Goal: Information Seeking & Learning: Learn about a topic

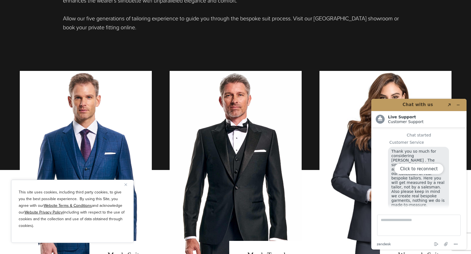
scroll to position [7, 0]
click at [125, 184] on img "Close" at bounding box center [126, 184] width 3 height 3
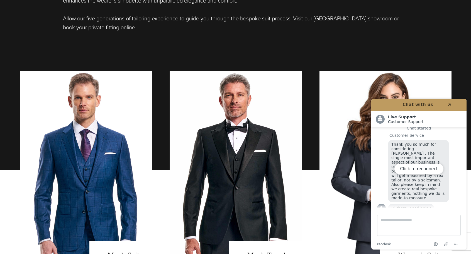
click at [345, 48] on div "Bespoke Suits Tailored to Absolute Fit Precision At [PERSON_NAME] Custom, our e…" at bounding box center [235, 26] width 443 height 288
click at [457, 105] on div "Click to reconnect" at bounding box center [418, 174] width 95 height 150
click at [355, 45] on div "Bespoke Suits Tailored to Absolute Fit Precision At [PERSON_NAME] Custom, our e…" at bounding box center [235, 26] width 443 height 288
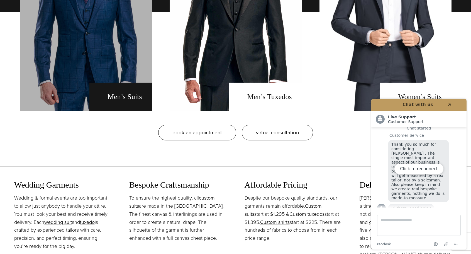
scroll to position [557, 0]
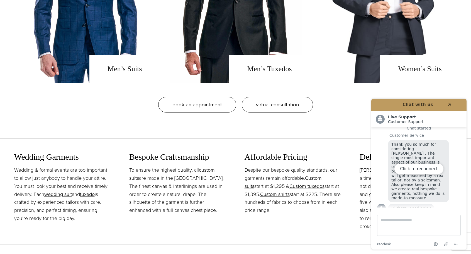
click at [459, 104] on div "Click to reconnect" at bounding box center [418, 174] width 95 height 150
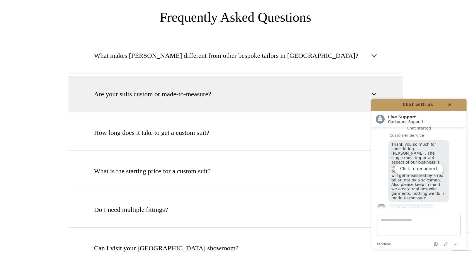
scroll to position [2137, 0]
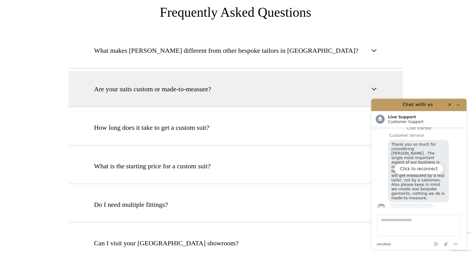
click at [178, 84] on span "Are your suits custom or made-to-measure?" at bounding box center [152, 89] width 117 height 10
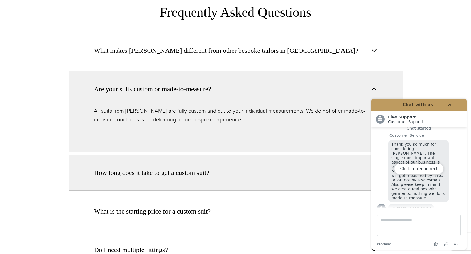
click at [183, 167] on span "How long does it take to get a custom suit?" at bounding box center [151, 172] width 115 height 10
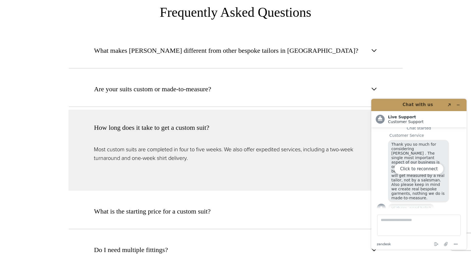
click at [460, 105] on div "Click to reconnect" at bounding box center [418, 174] width 95 height 150
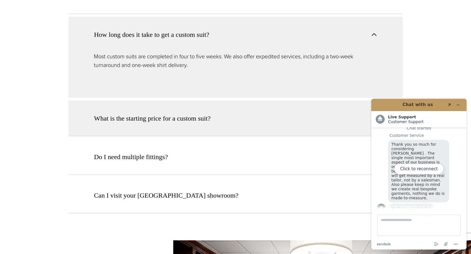
click at [196, 113] on span "What is the starting price for a custom suit?" at bounding box center [152, 118] width 117 height 10
